Goal: Task Accomplishment & Management: Use online tool/utility

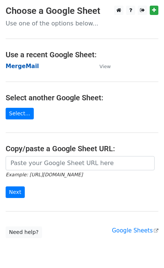
click at [15, 69] on strong "MergeMail" at bounding box center [22, 66] width 33 height 7
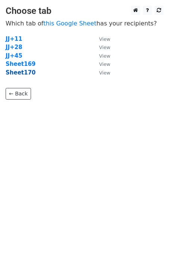
click at [25, 73] on strong "Sheet170" at bounding box center [21, 72] width 30 height 7
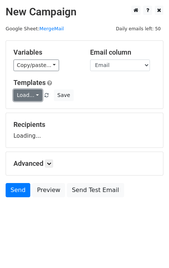
click at [32, 98] on link "Load..." at bounding box center [27, 95] width 29 height 12
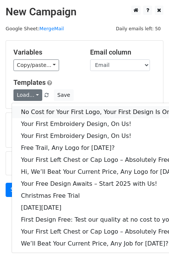
click at [42, 109] on link "No Cost for Your First Logo, Your First Design Is On Us!" at bounding box center [102, 112] width 181 height 12
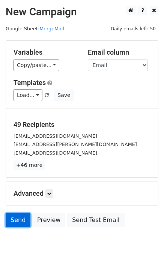
click at [18, 225] on link "Send" at bounding box center [18, 220] width 25 height 14
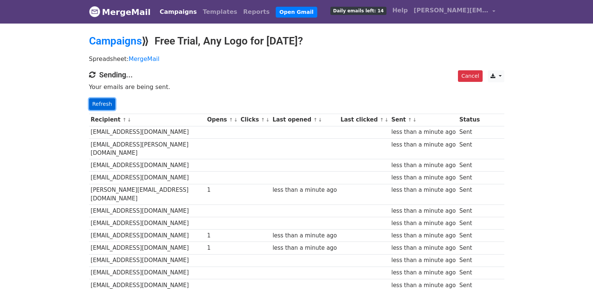
click at [106, 103] on link "Refresh" at bounding box center [102, 104] width 27 height 12
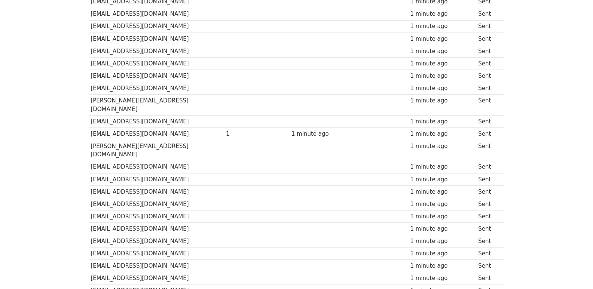
scroll to position [499, 0]
